Goal: Transaction & Acquisition: Purchase product/service

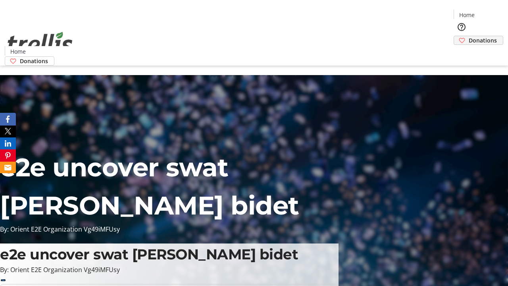
click at [469, 36] on span "Donations" at bounding box center [483, 40] width 28 height 8
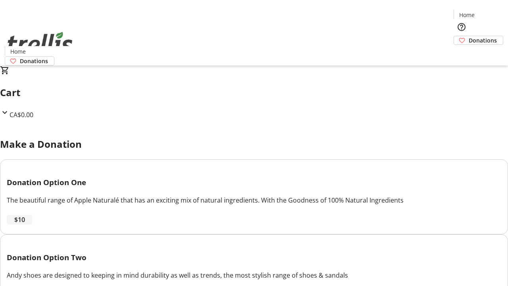
click at [25, 224] on span "$10" at bounding box center [19, 220] width 11 height 10
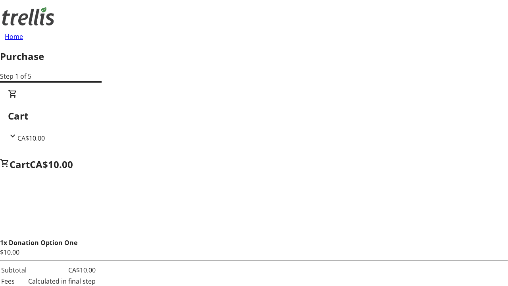
select select "CA"
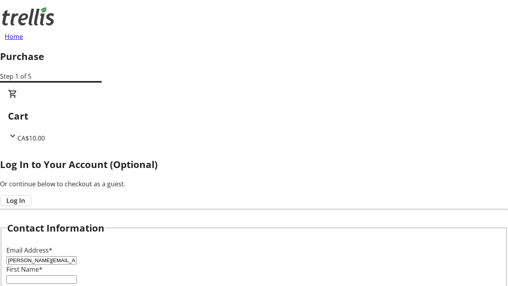
type input "[PERSON_NAME][EMAIL_ADDRESS][DOMAIN_NAME]"
type input "[PERSON_NAME]"
type input "Hand"
type input "[STREET_ADDRESS][PERSON_NAME]"
type input "Kelowna"
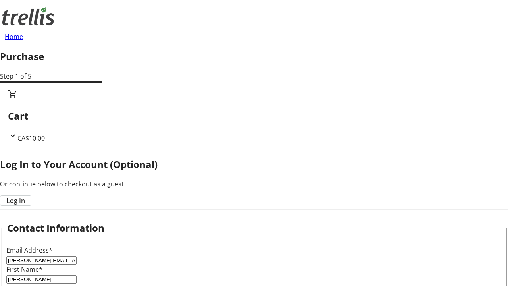
select select "BC"
type input "Kelowna"
type input "V1Y 0C2"
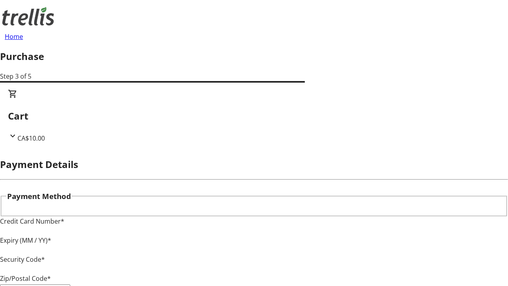
type input "V1Y 0C2"
